Goal: Entertainment & Leisure: Consume media (video, audio)

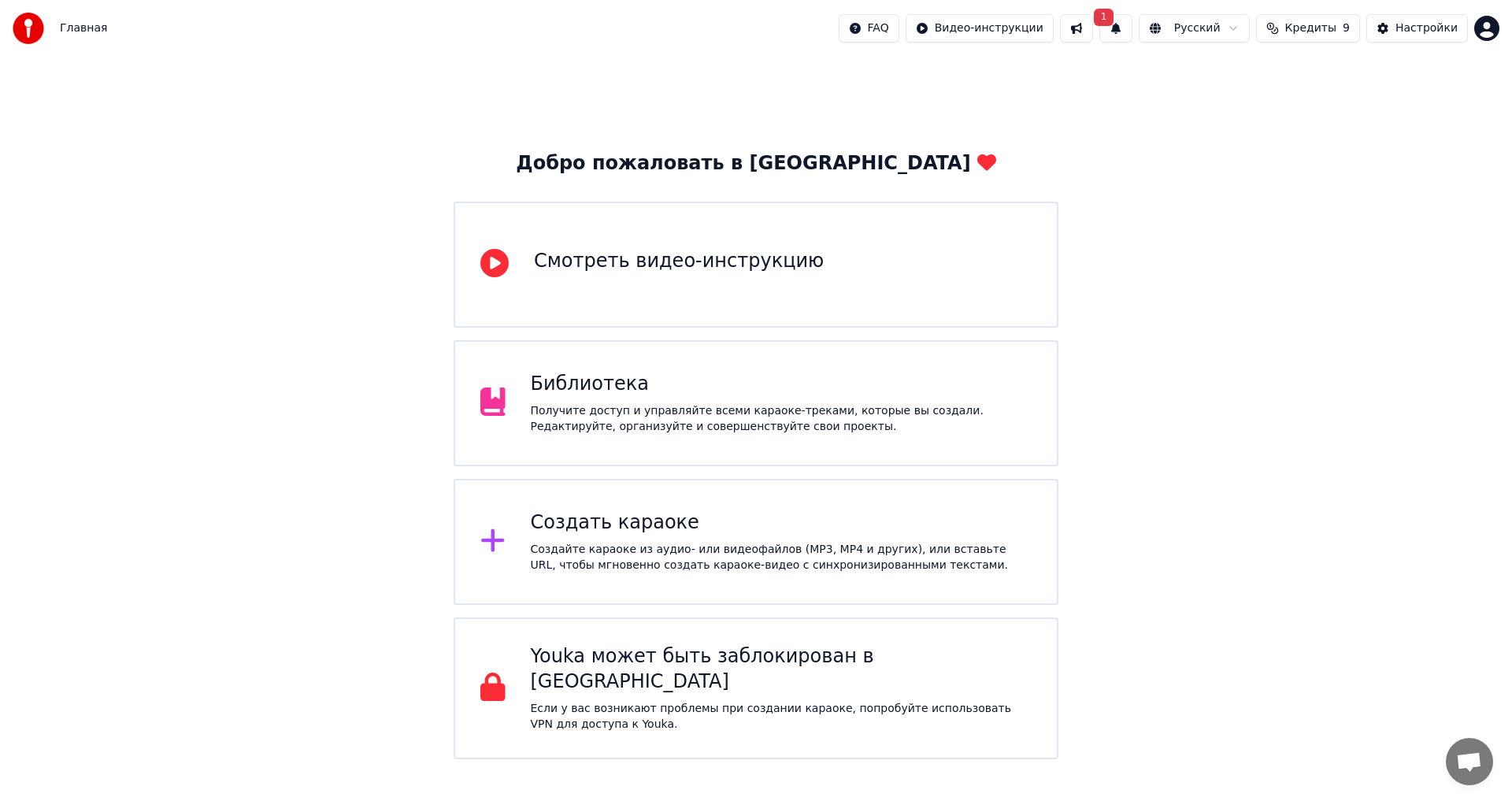
click at [719, 442] on div "Библиотека Получите доступ и управляйте всеми караоке-треками, которые вы созда…" at bounding box center [756, 403] width 605 height 126
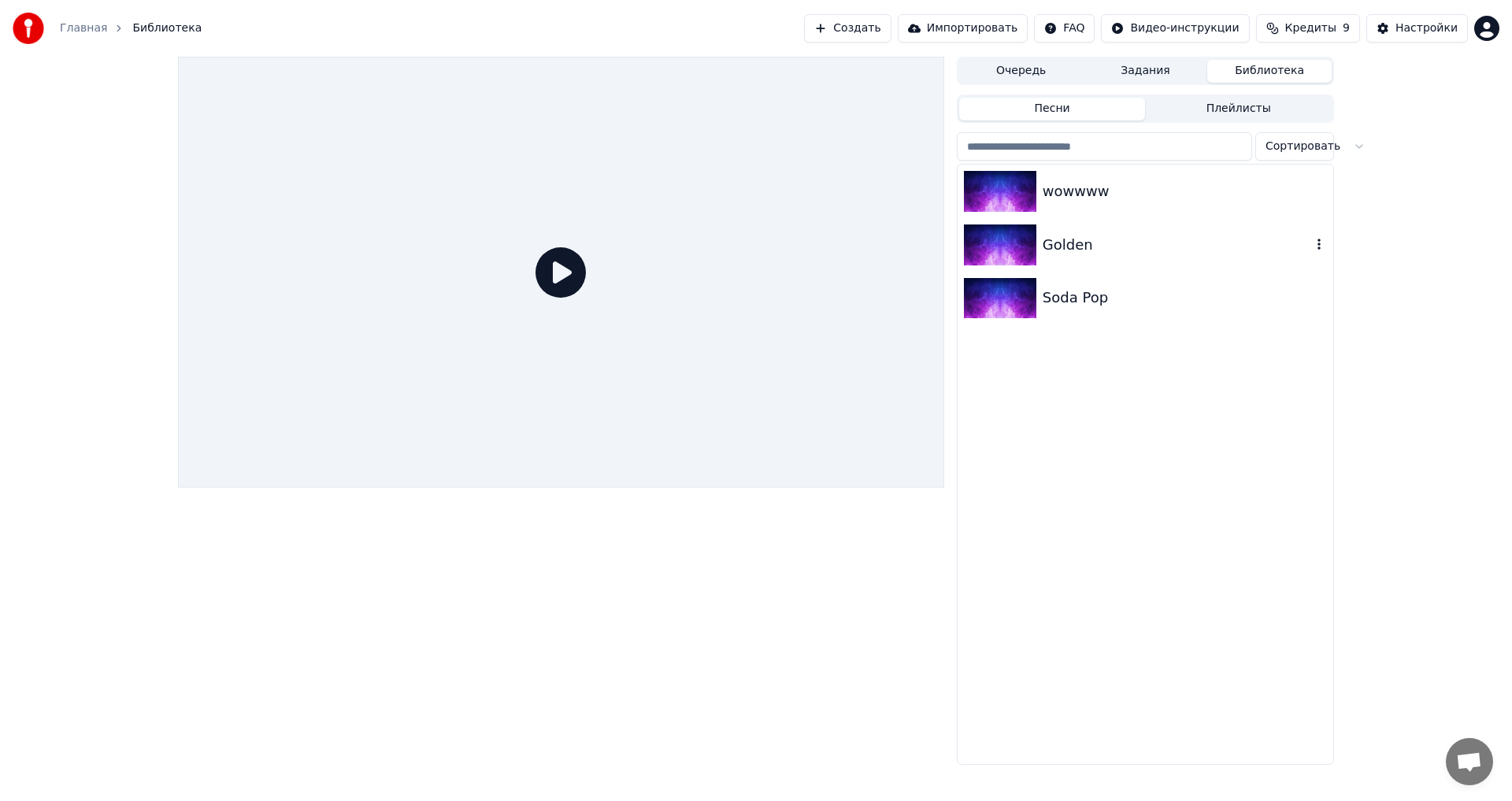
click at [1114, 262] on div "Golden" at bounding box center [1146, 245] width 375 height 54
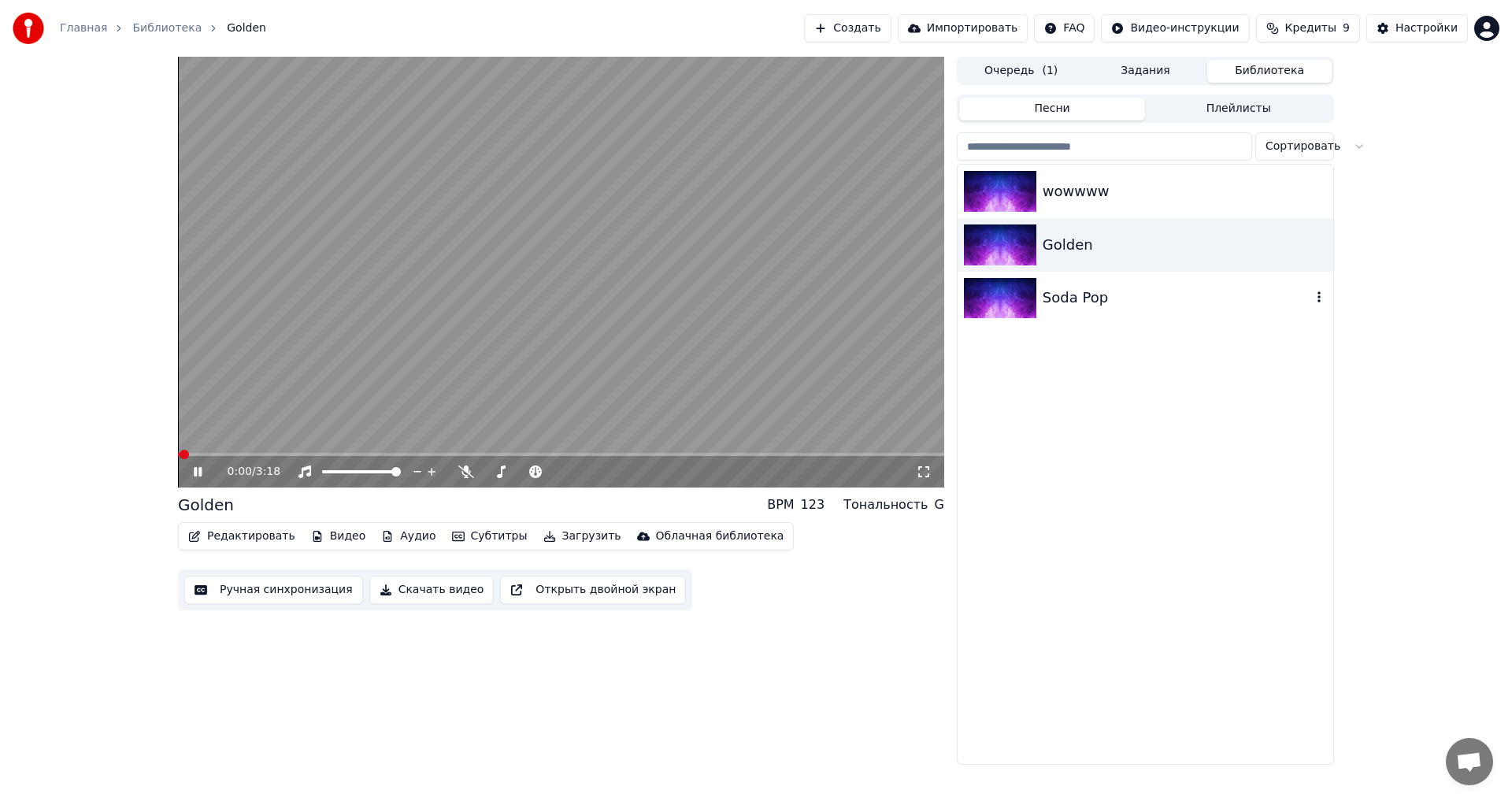
click at [1111, 294] on div "Soda Pop" at bounding box center [1177, 297] width 268 height 22
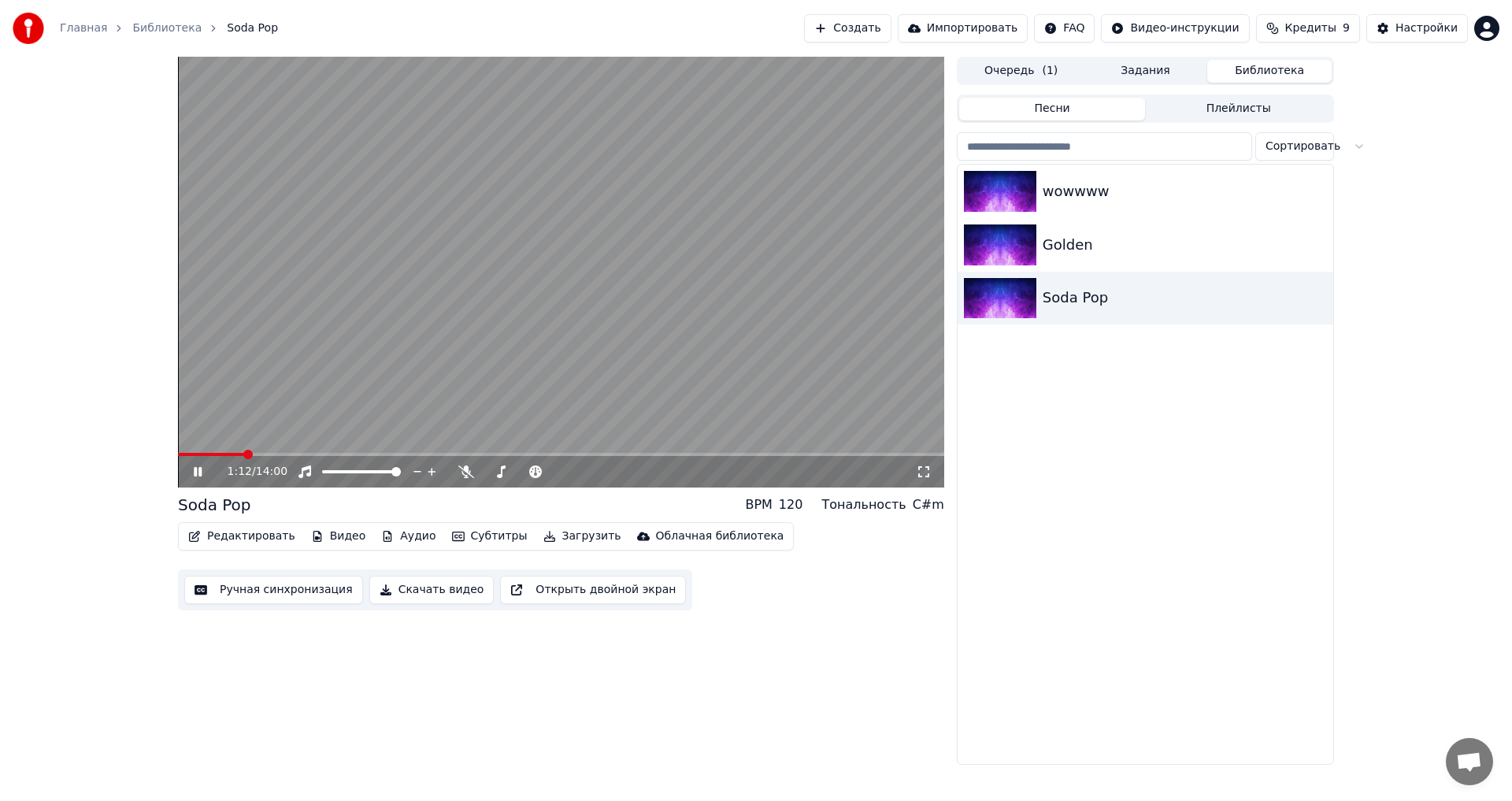
click at [198, 475] on icon at bounding box center [209, 471] width 37 height 12
click at [1094, 235] on div "Golden" at bounding box center [1177, 245] width 268 height 22
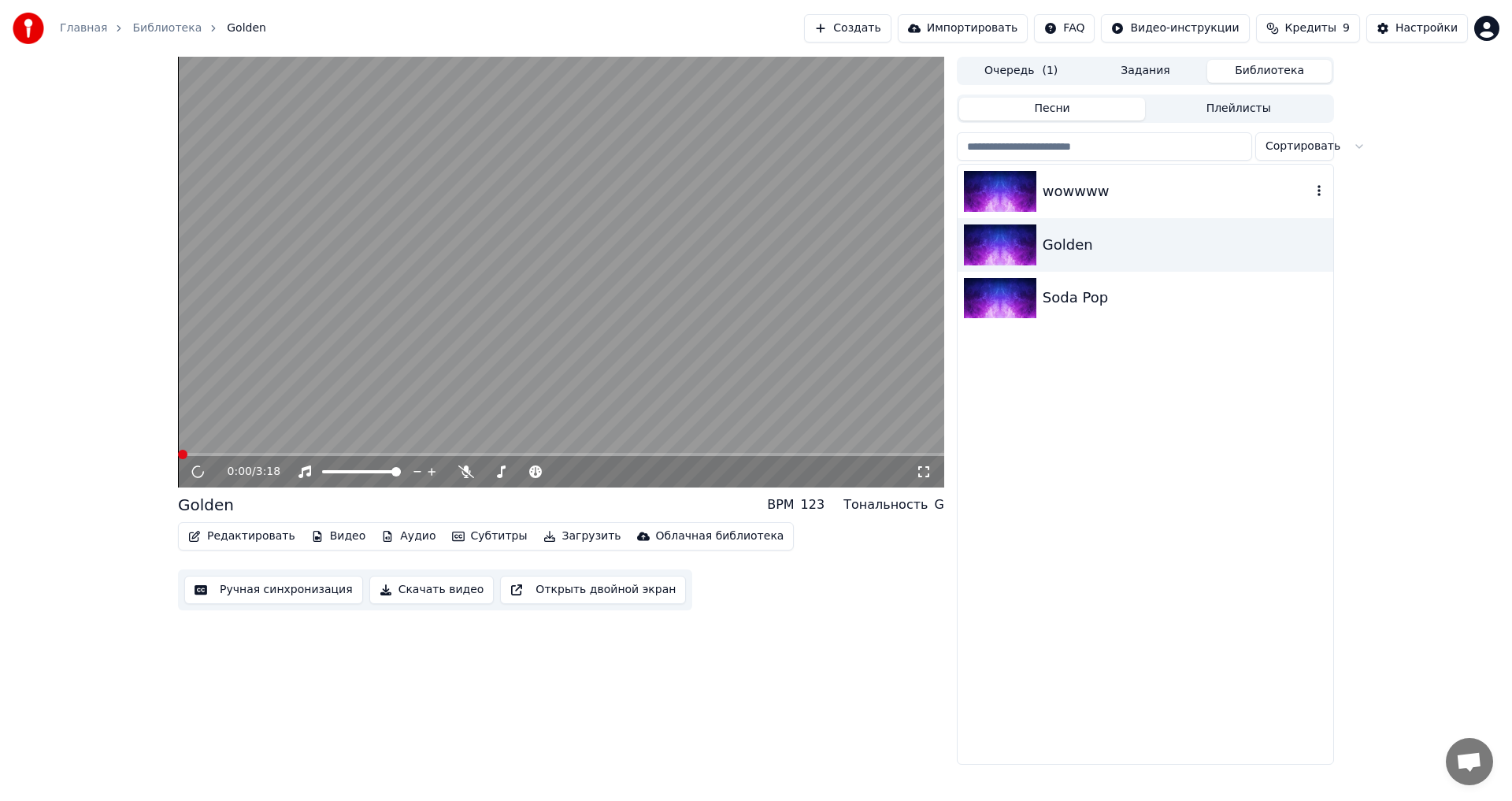
click at [1111, 183] on div "wowwww" at bounding box center [1177, 191] width 268 height 22
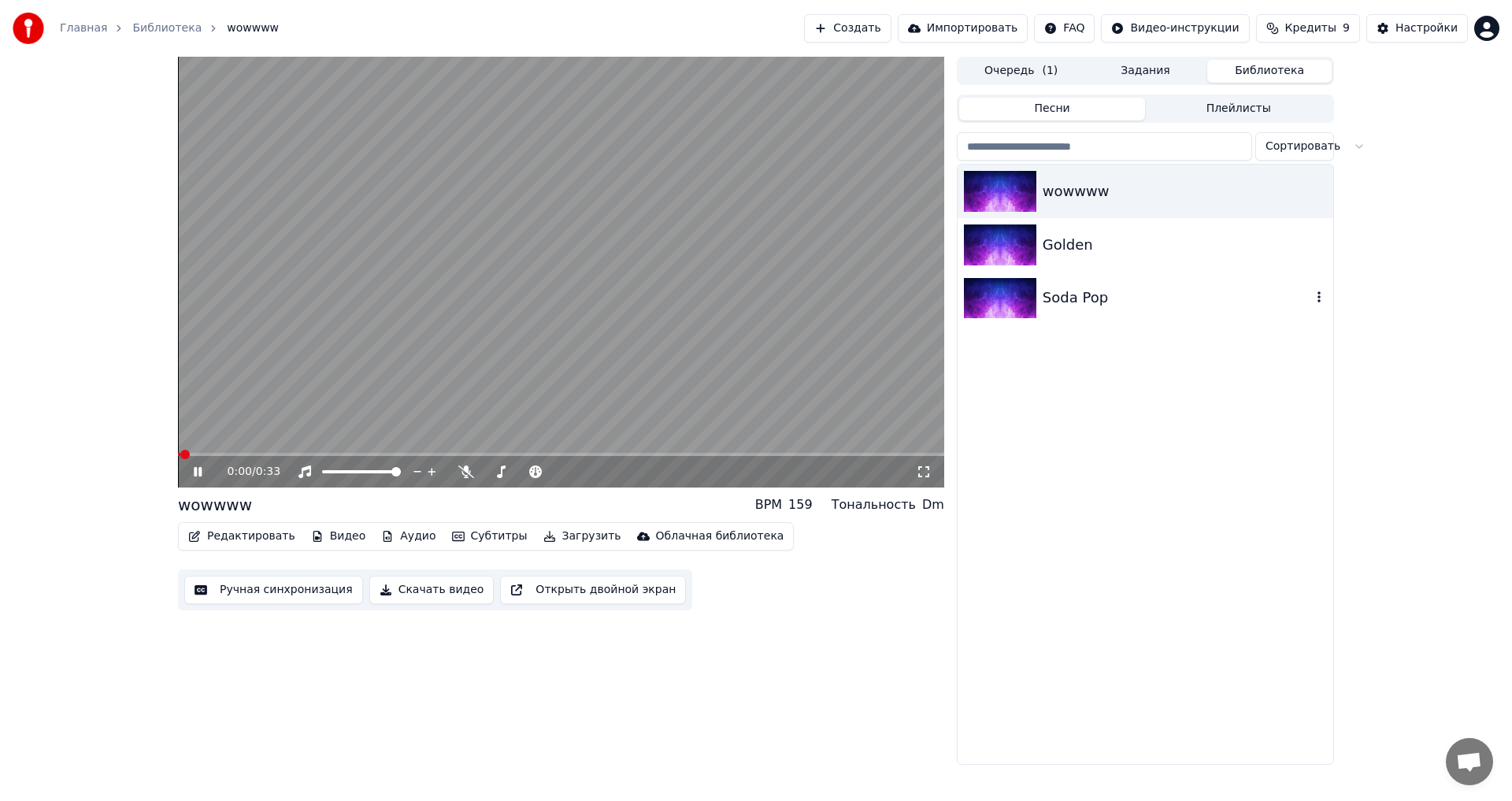
click at [1104, 290] on div "Soda Pop" at bounding box center [1177, 297] width 268 height 22
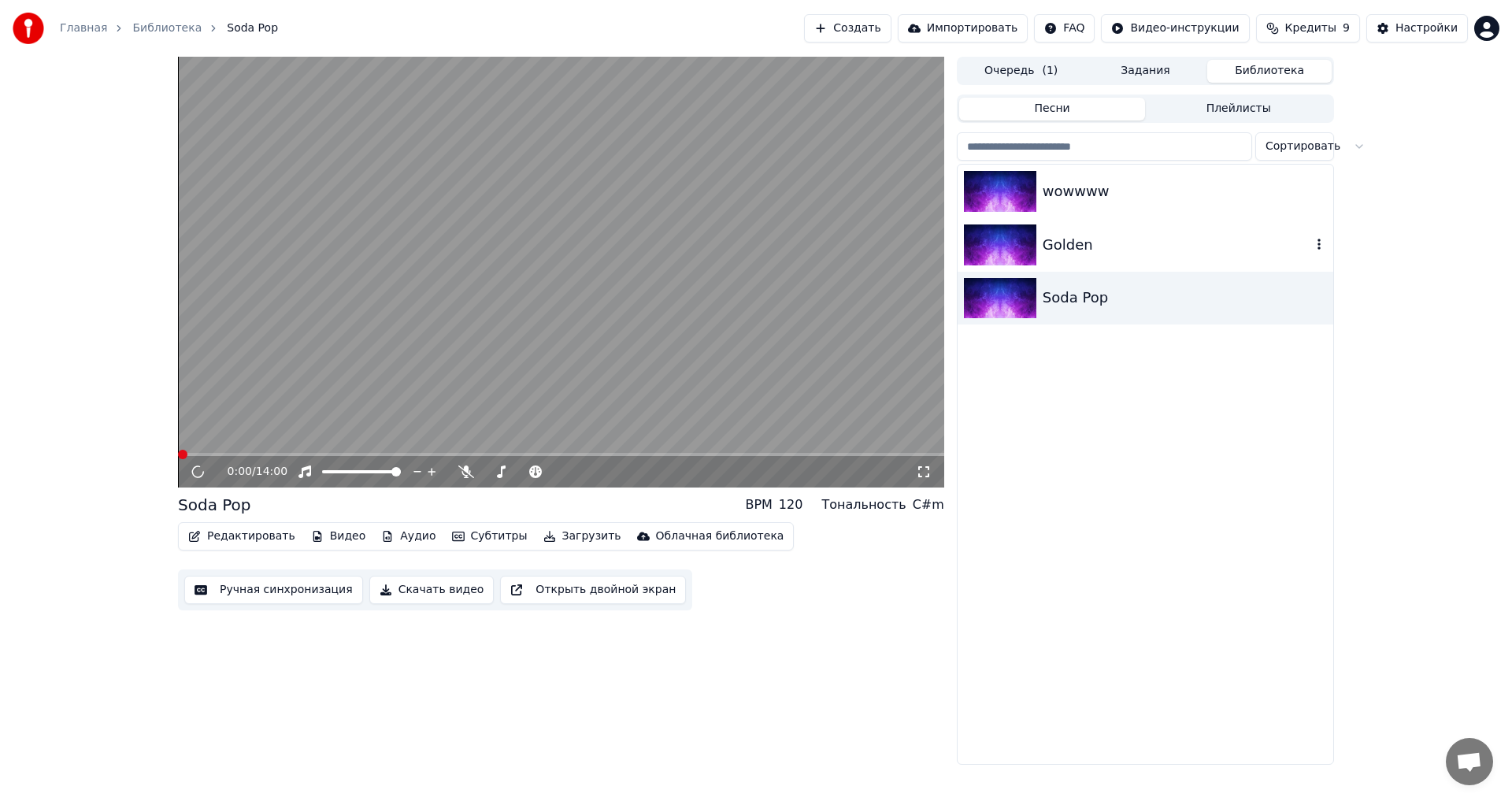
click at [1120, 237] on div "Golden" at bounding box center [1177, 245] width 268 height 22
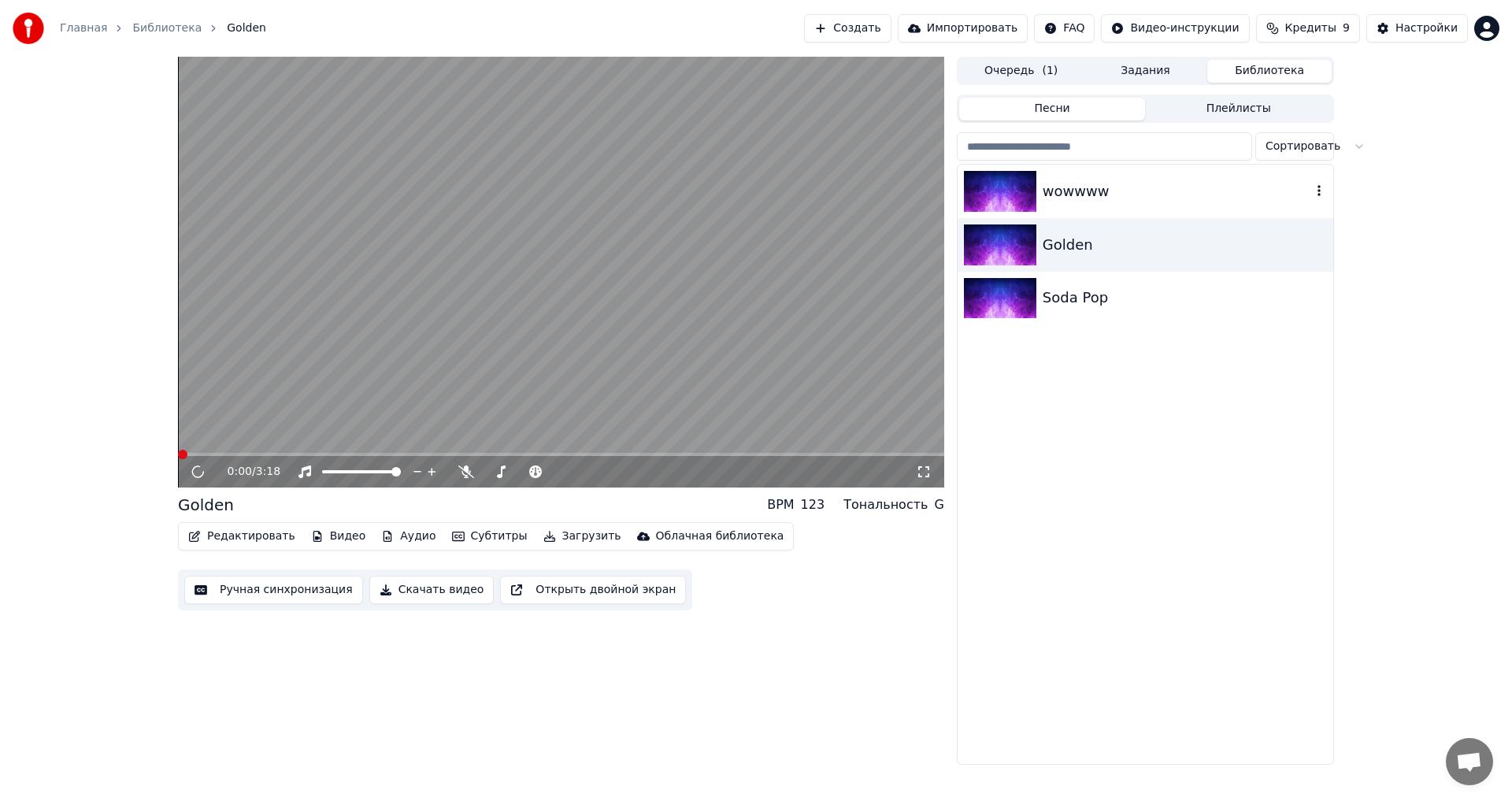
click at [1111, 183] on div "wowwww" at bounding box center [1177, 191] width 268 height 22
